Goal: Ask a question: Seek information or help from site administrators or community

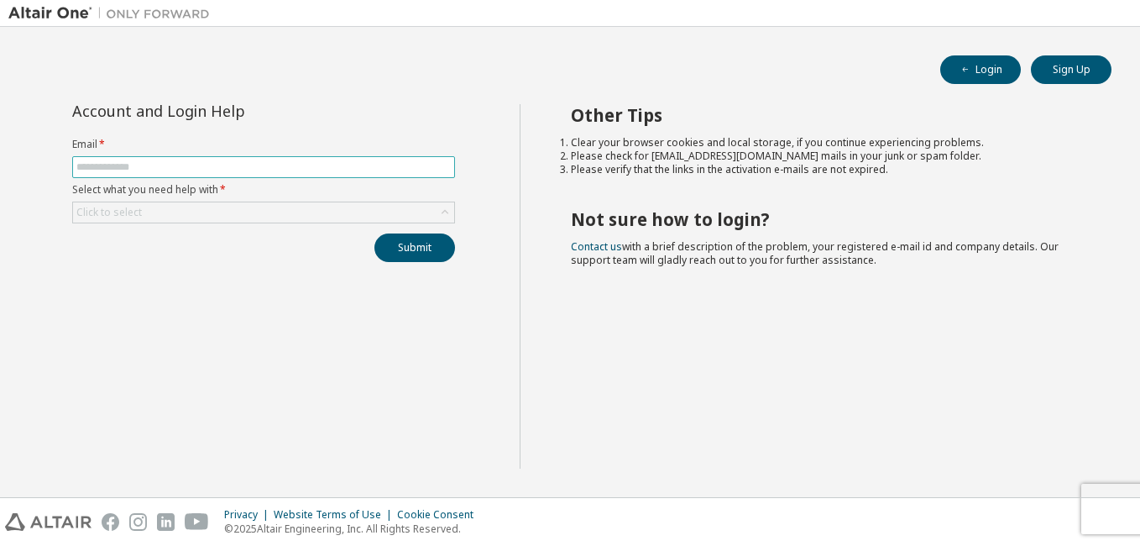
click at [188, 165] on input "text" at bounding box center [263, 166] width 374 height 13
type input "**********"
click at [163, 219] on div "Click to select" at bounding box center [263, 212] width 381 height 20
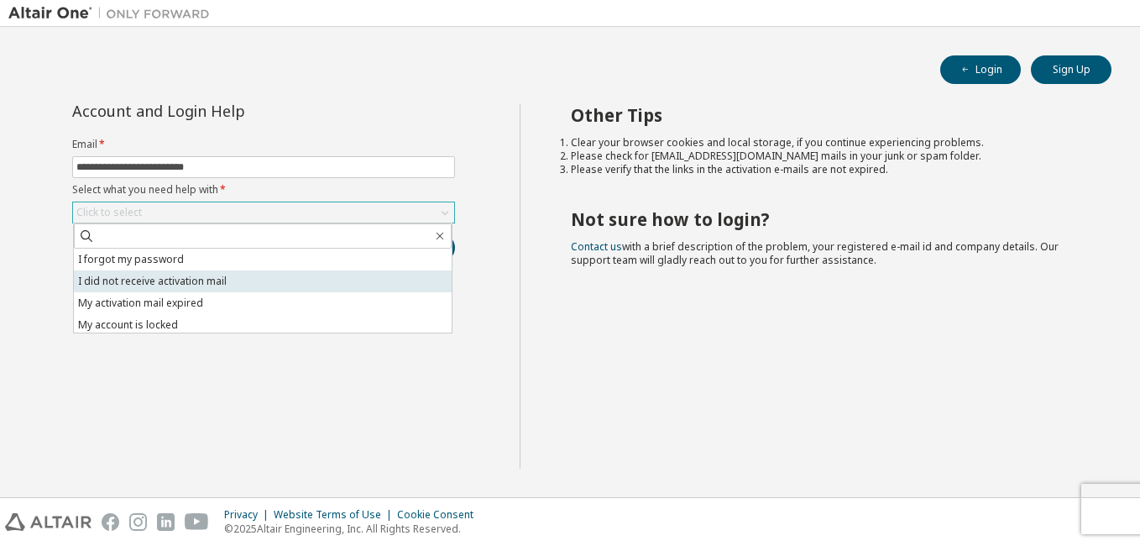
click at [144, 276] on li "I did not receive activation mail" at bounding box center [263, 281] width 378 height 22
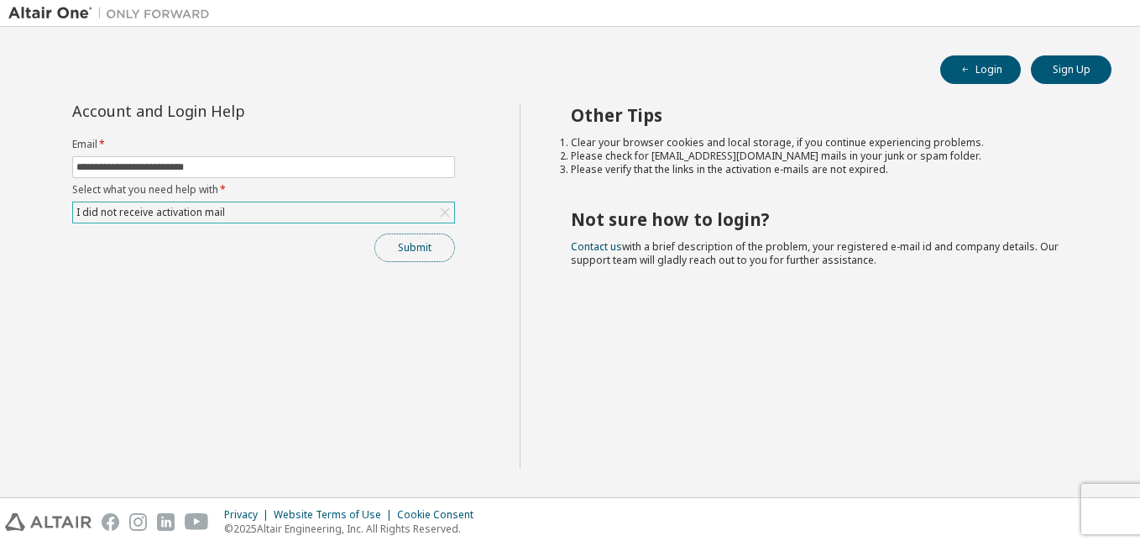
click at [392, 251] on button "Submit" at bounding box center [414, 247] width 81 height 29
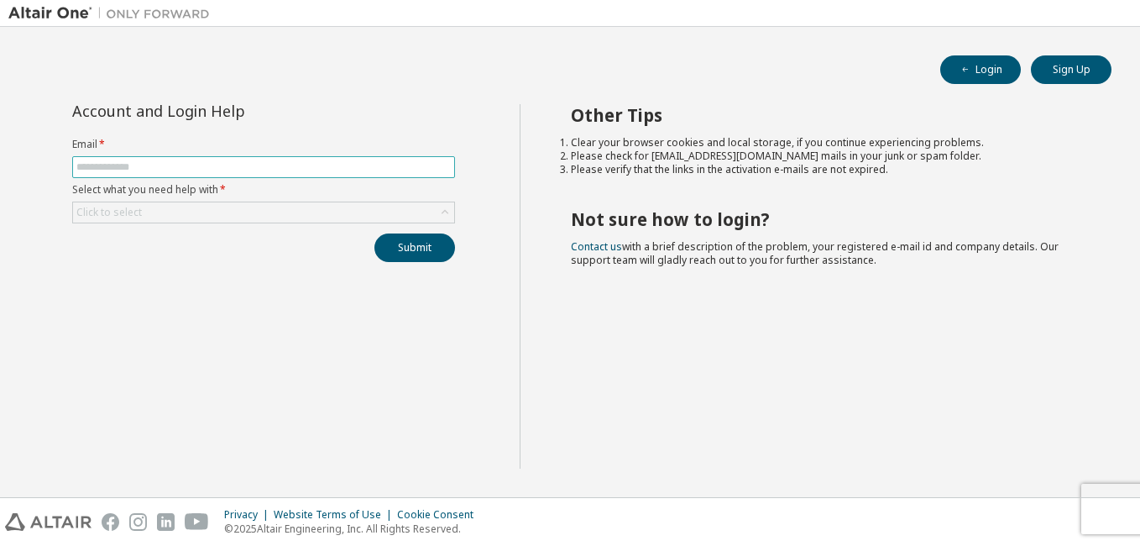
click at [290, 169] on input "text" at bounding box center [263, 166] width 374 height 13
type input "**********"
click at [242, 217] on div "Click to select" at bounding box center [263, 212] width 381 height 20
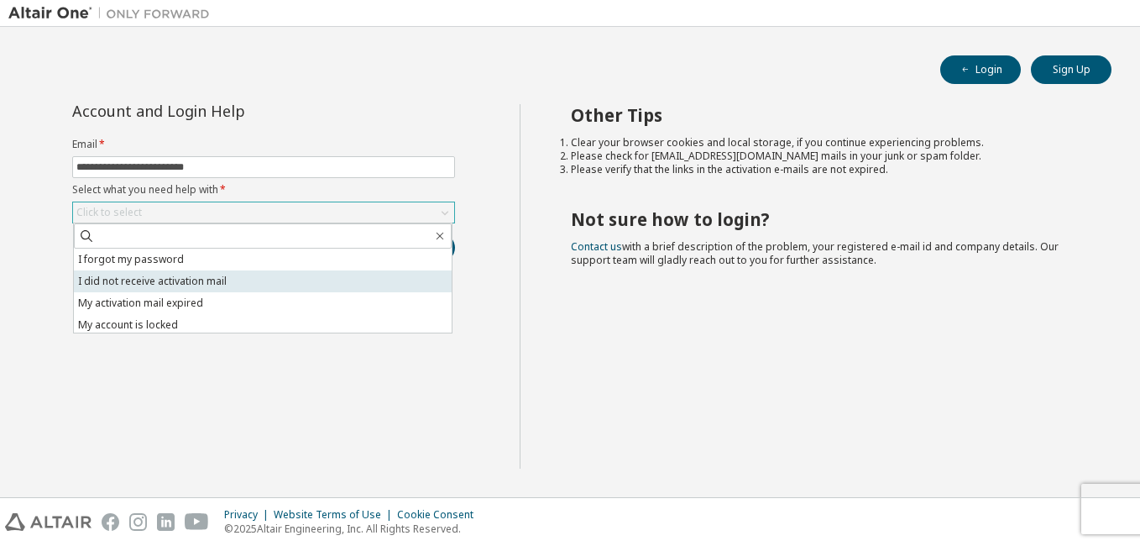
click at [196, 290] on li "I did not receive activation mail" at bounding box center [263, 281] width 378 height 22
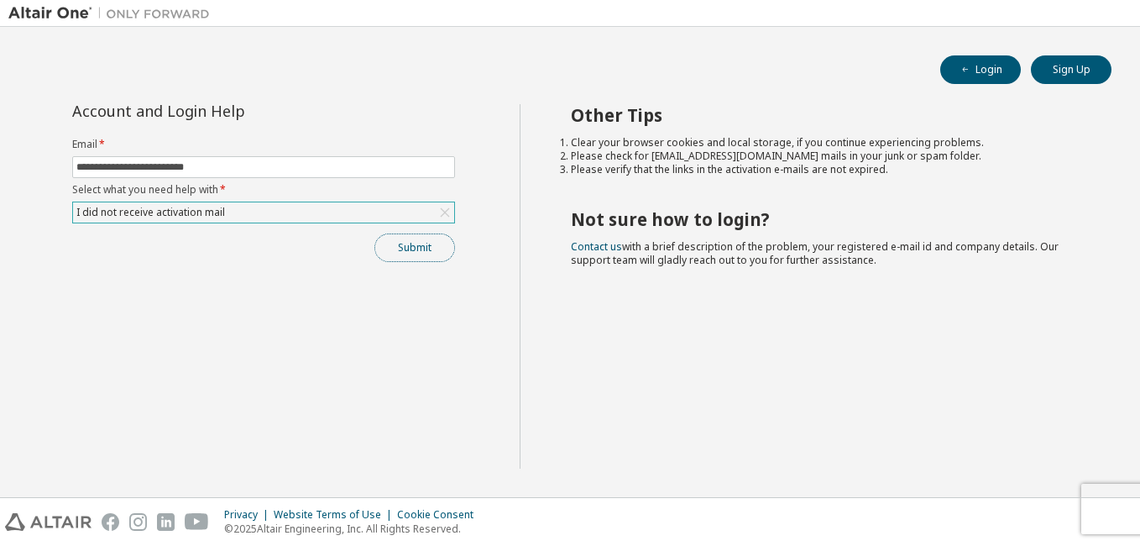
click at [380, 251] on button "Submit" at bounding box center [414, 247] width 81 height 29
click at [969, 70] on icon "button" at bounding box center [965, 70] width 10 height 10
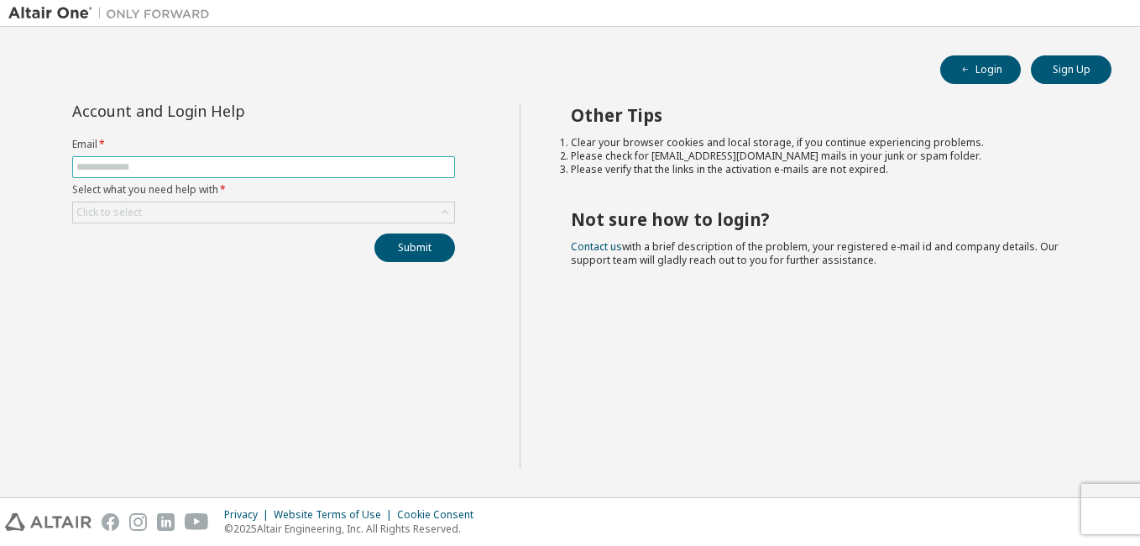
click at [311, 163] on input "text" at bounding box center [263, 166] width 374 height 13
type input "**********"
click at [292, 222] on div "Click to select" at bounding box center [263, 212] width 381 height 20
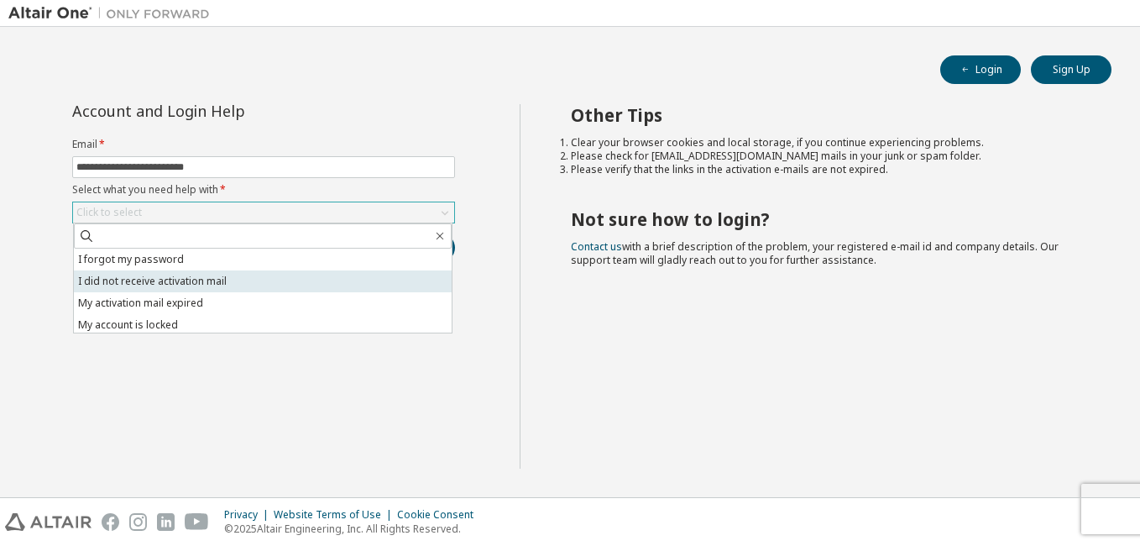
click at [249, 280] on li "I did not receive activation mail" at bounding box center [263, 281] width 378 height 22
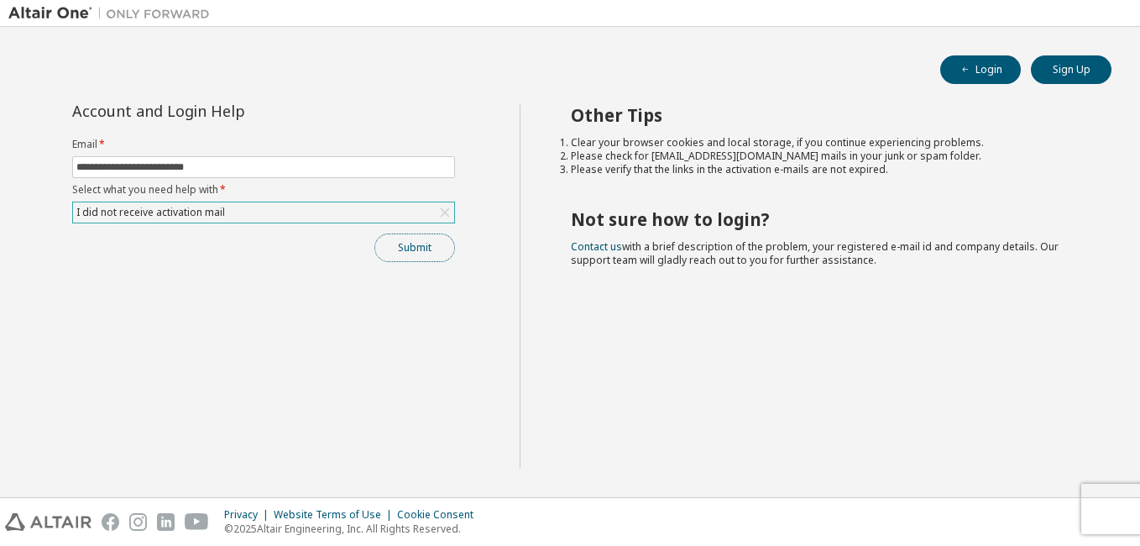
click at [411, 253] on button "Submit" at bounding box center [414, 247] width 81 height 29
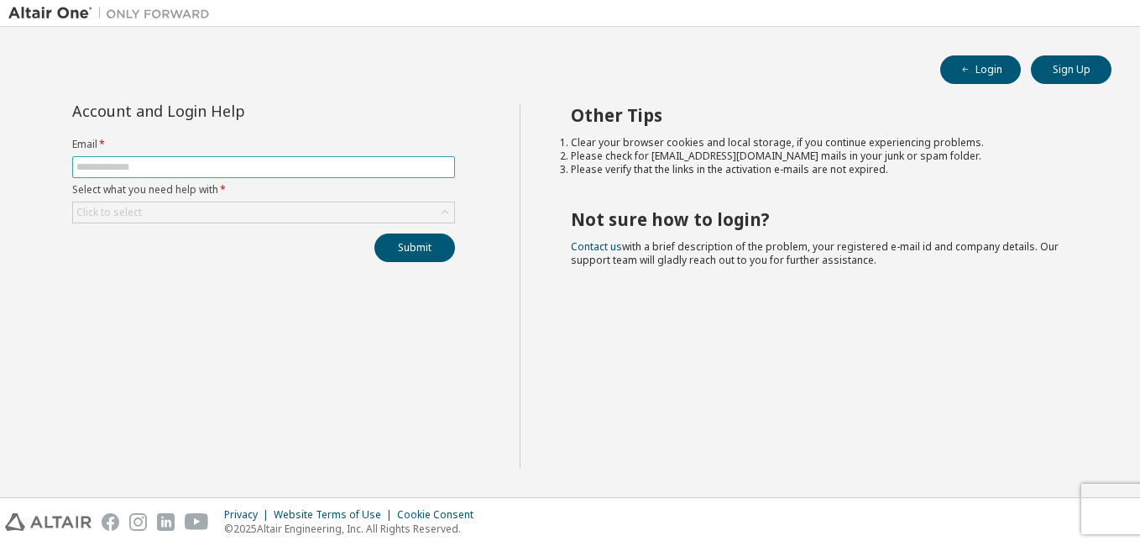
click at [401, 170] on input "text" at bounding box center [263, 166] width 374 height 13
